Goal: Obtain resource: Obtain resource

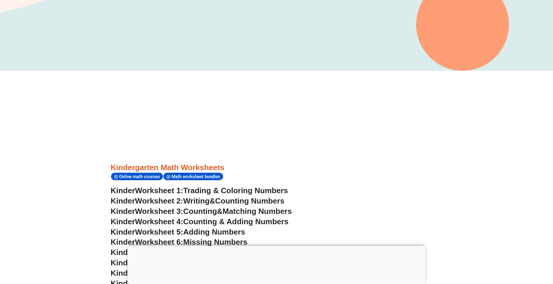
scroll to position [169, 0]
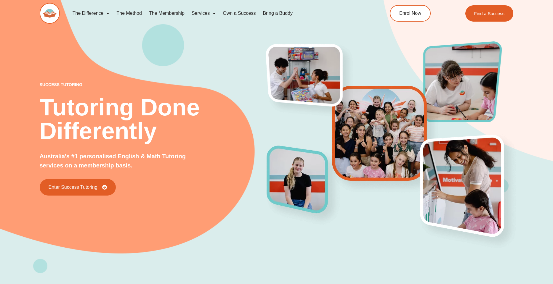
click at [517, 39] on div "success tutoring Tutoring Done Differently Australia's #1 personalised English …" at bounding box center [276, 126] width 553 height 293
